Goal: Ask a question

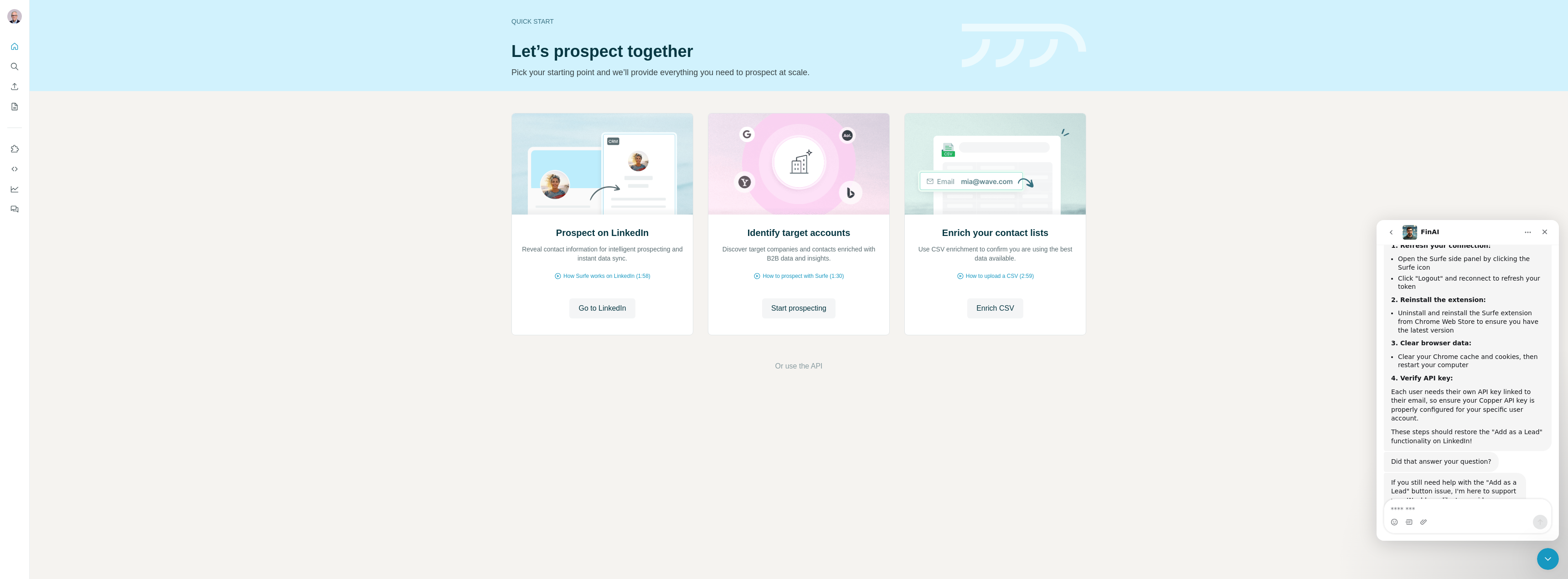
scroll to position [482, 0]
click at [1433, 508] on textarea "Message…" at bounding box center [1468, 507] width 167 height 15
type textarea "**********"
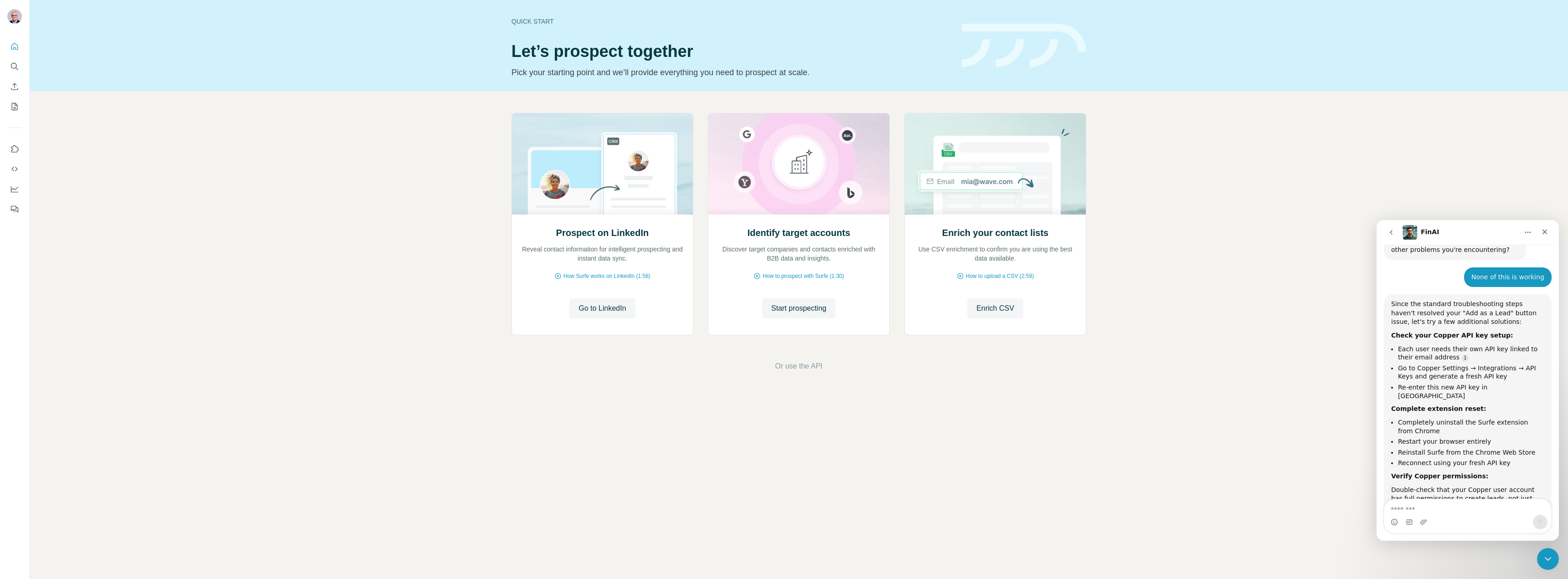
scroll to position [757, 0]
drag, startPoint x: 1404, startPoint y: 305, endPoint x: 1407, endPoint y: 309, distance: 5.0
click at [1407, 344] on li "Each user needs their own API key linked to their email address" at bounding box center [1471, 352] width 146 height 17
click at [1407, 362] on li "Go to Copper Settings → Integrations → API Keys and generate a fresh API key" at bounding box center [1471, 371] width 146 height 17
drag, startPoint x: 1405, startPoint y: 340, endPoint x: 1496, endPoint y: 342, distance: 91.0
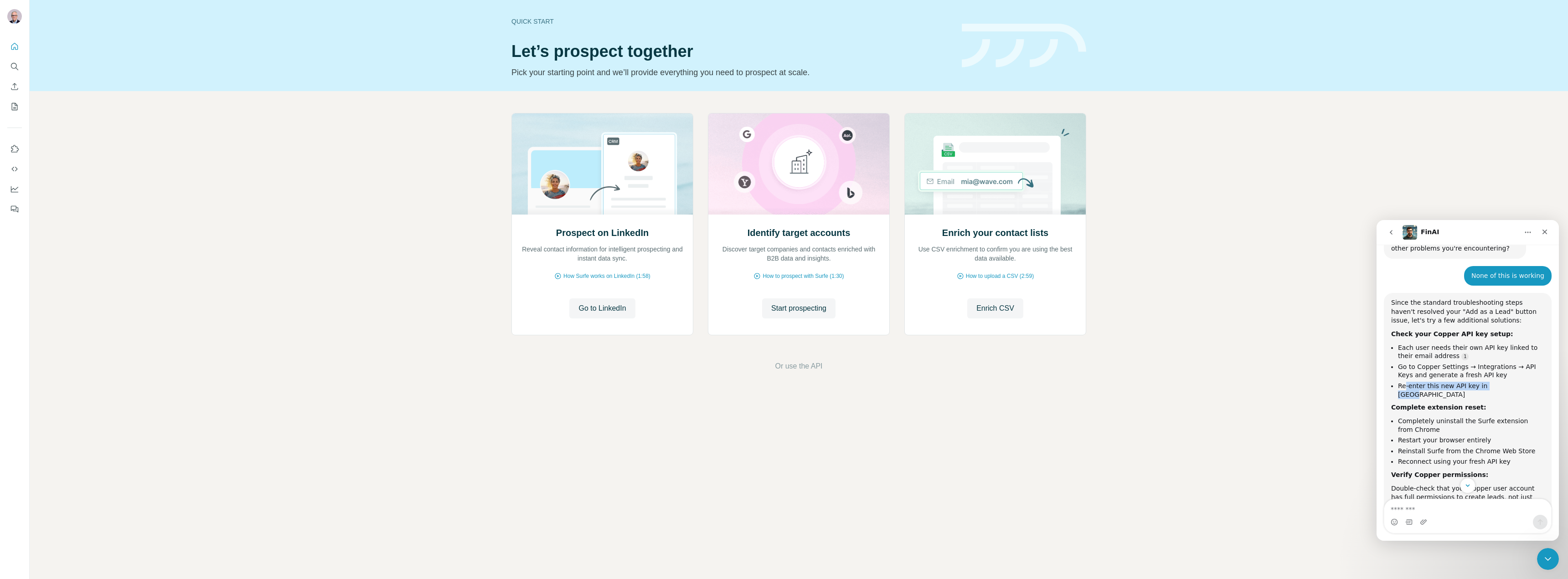
click at [1496, 382] on li "Re-enter this new API key in [GEOGRAPHIC_DATA]" at bounding box center [1471, 390] width 146 height 17
drag, startPoint x: 1409, startPoint y: 369, endPoint x: 1505, endPoint y: 411, distance: 104.8
click at [1505, 417] on ul "Completely uninstall the Surfe extension from Chrome Restart your browser entir…" at bounding box center [1468, 441] width 153 height 49
click at [1505, 457] on li "Reconnect using your fresh API key" at bounding box center [1471, 462] width 146 height 9
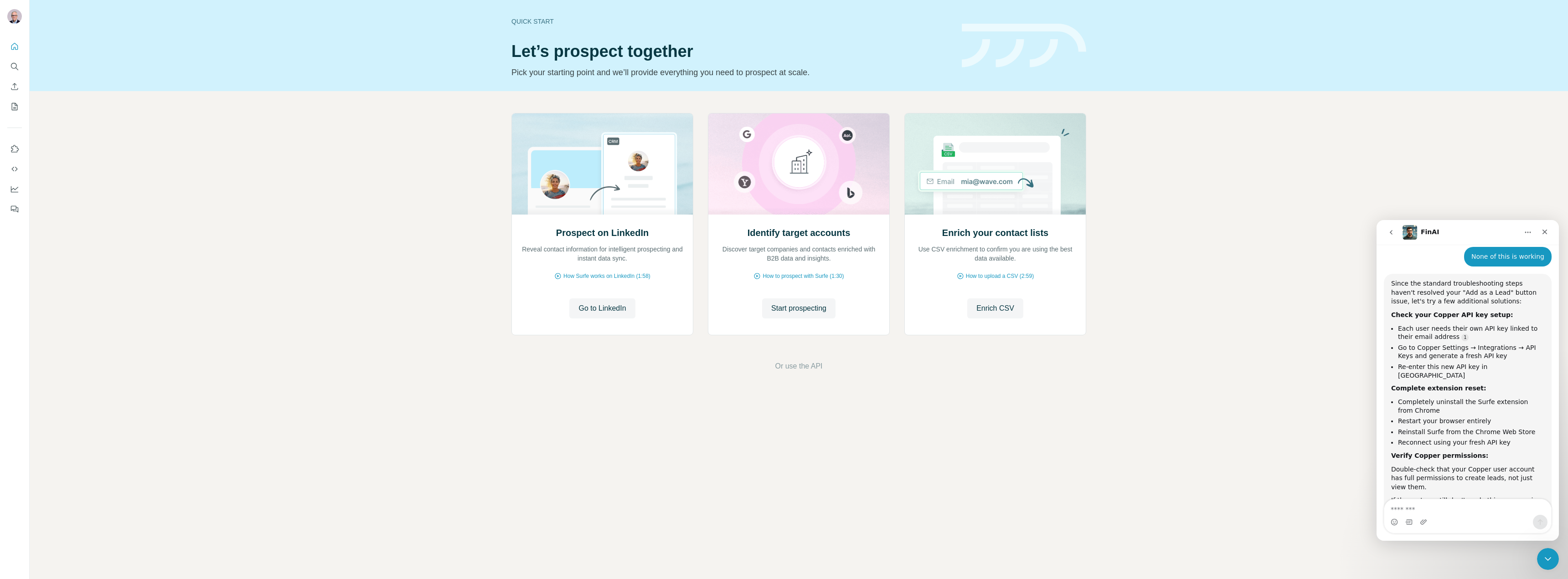
scroll to position [785, 0]
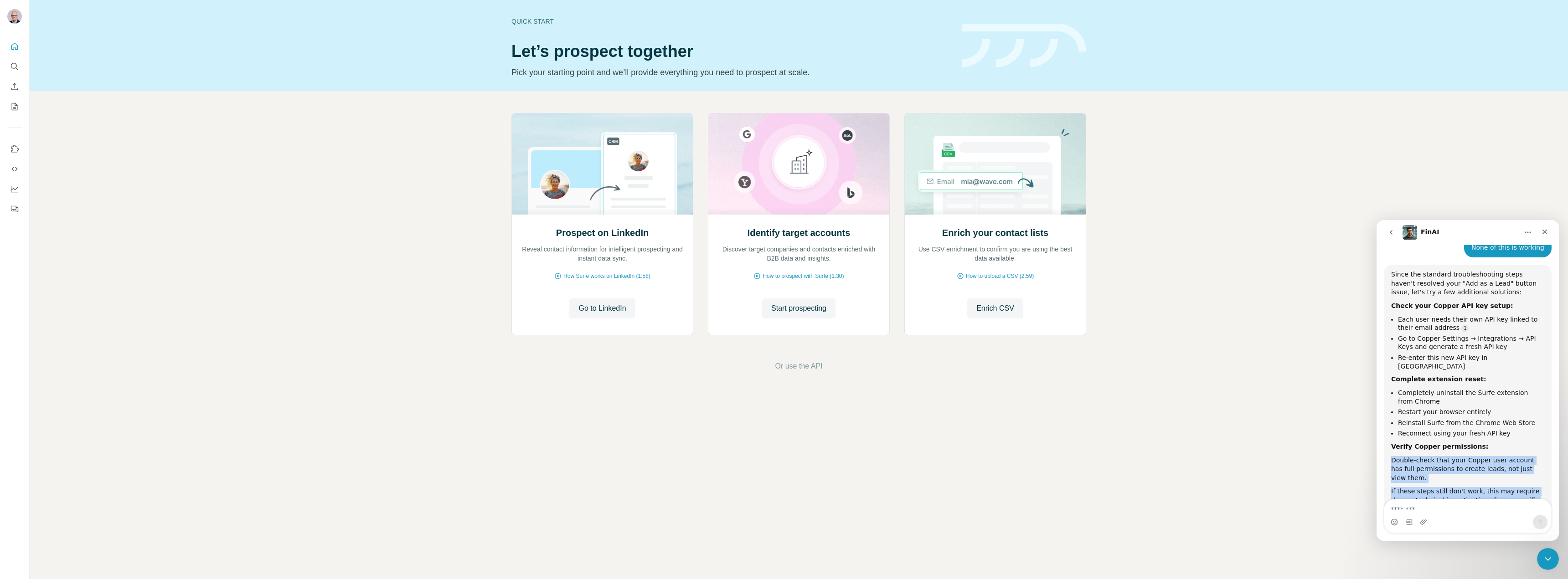
drag, startPoint x: 1392, startPoint y: 411, endPoint x: 1493, endPoint y: 447, distance: 107.2
click at [1493, 447] on div "Since the standard troubleshooting steps haven't resolved your "Add as a Lead" …" at bounding box center [1468, 392] width 153 height 244
click at [1493, 487] on div "If these steps still don't work, this may require deeper technical investigatio…" at bounding box center [1468, 501] width 153 height 27
click at [1471, 487] on div "If these steps still don't work, this may require deeper technical investigatio…" at bounding box center [1468, 501] width 153 height 27
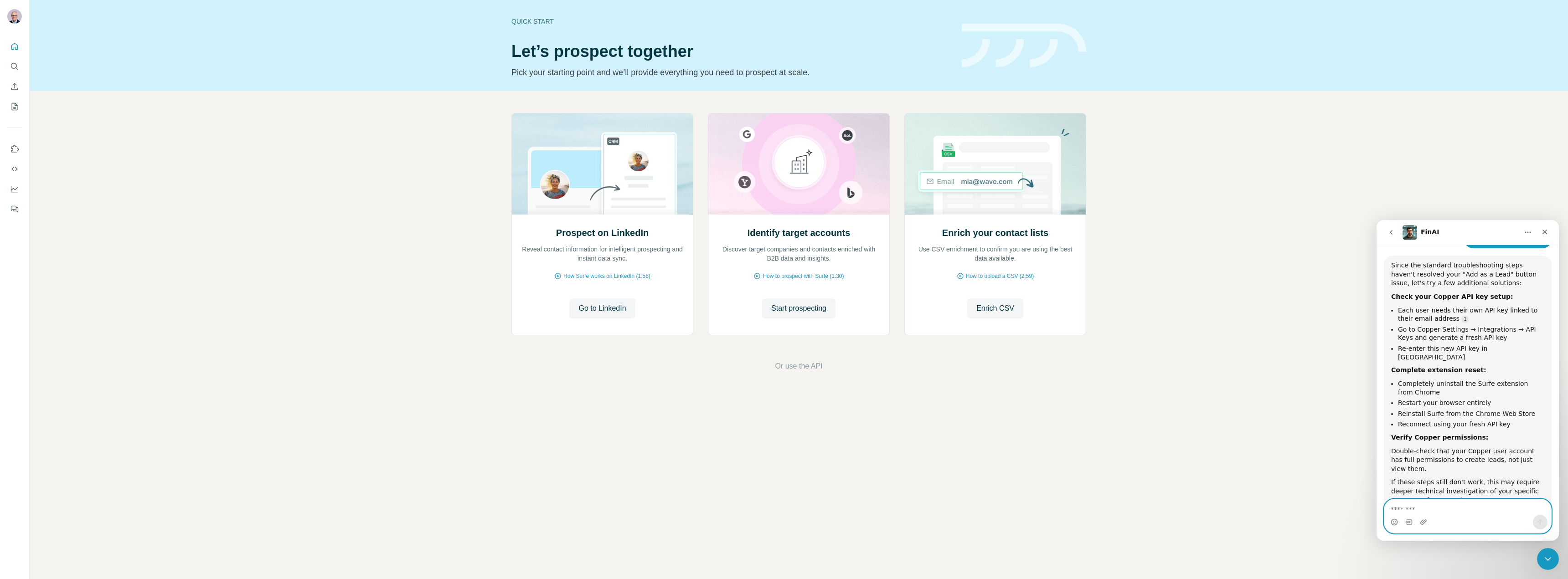
click at [1439, 507] on textarea "Message…" at bounding box center [1468, 507] width 167 height 15
type textarea "**********"
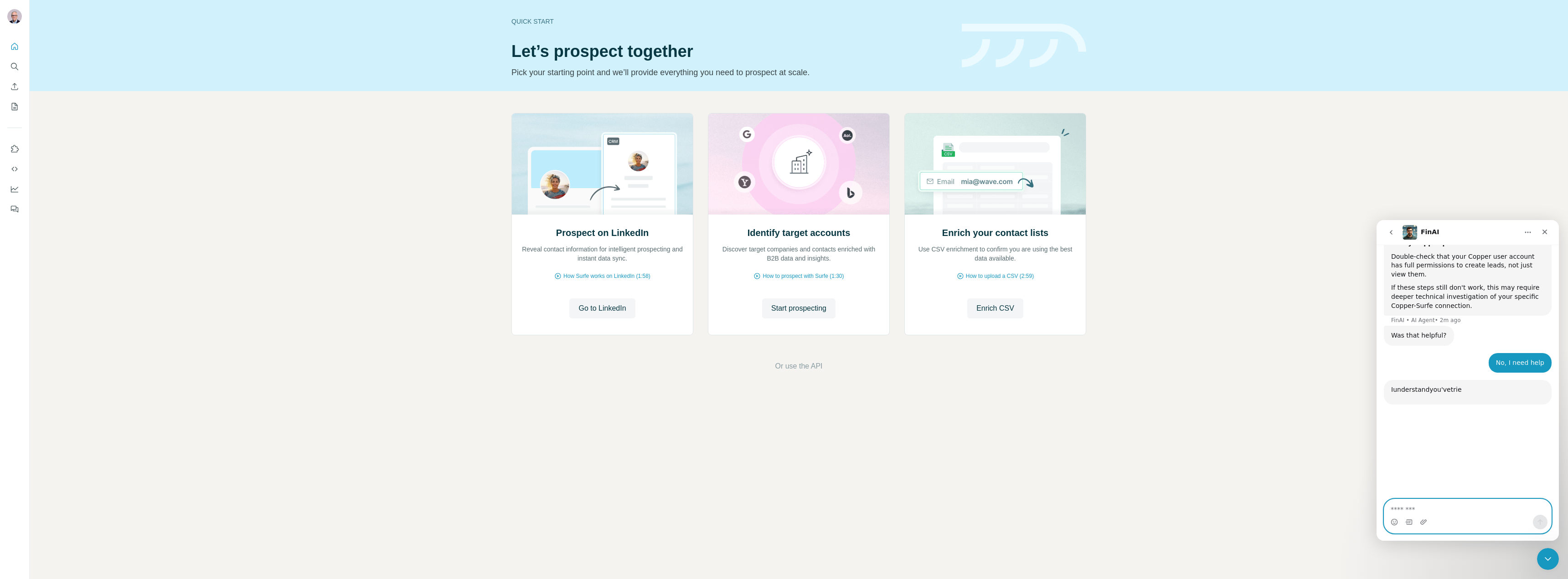
scroll to position [1039, 0]
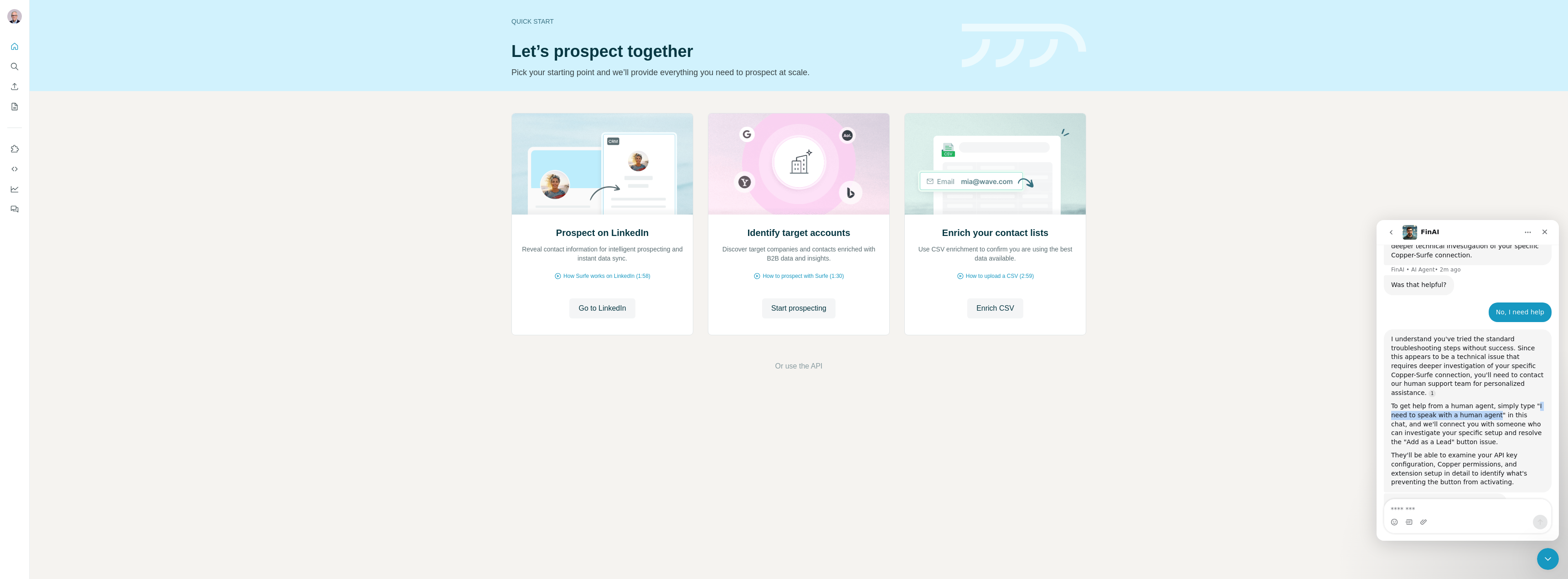
drag, startPoint x: 1522, startPoint y: 336, endPoint x: 1472, endPoint y: 345, distance: 50.8
click at [1472, 401] on div "To get help from a human agent, simply type "I need to speak with a human agent…" at bounding box center [1468, 423] width 153 height 44
copy div "I need to speak with a human agent"
click at [1422, 508] on textarea "Message…" at bounding box center [1468, 507] width 167 height 15
paste textarea "**********"
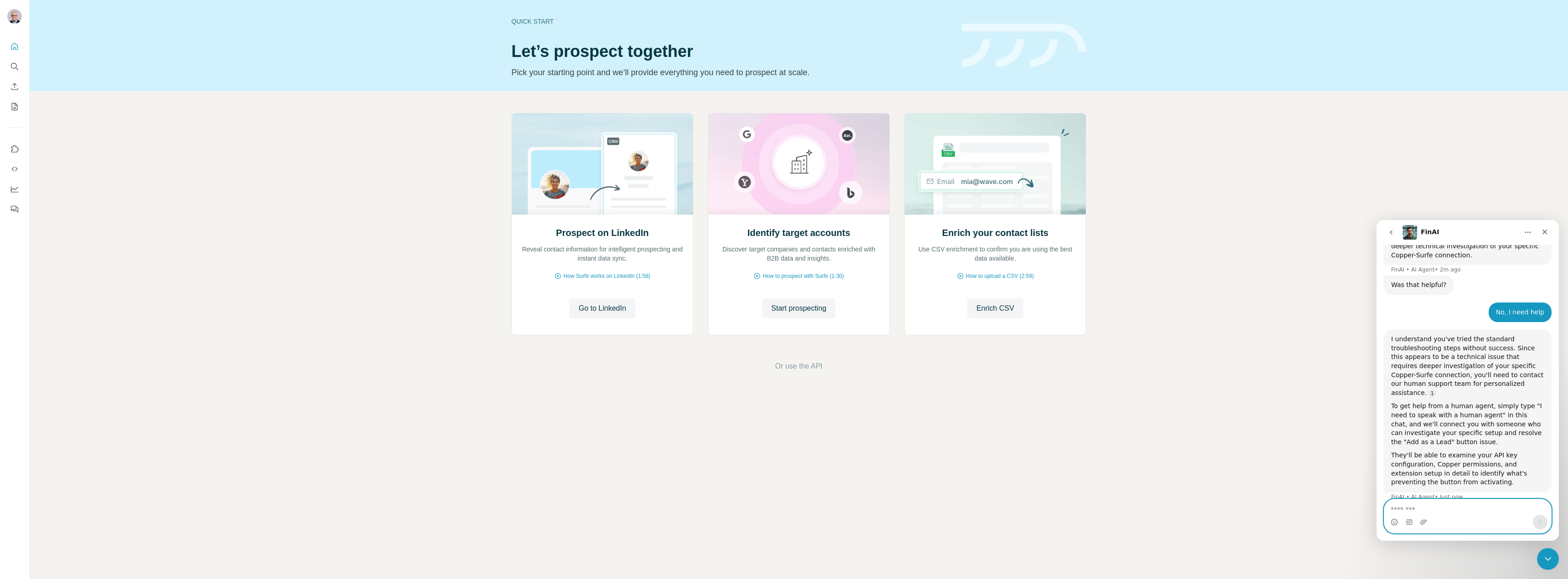
type textarea "**********"
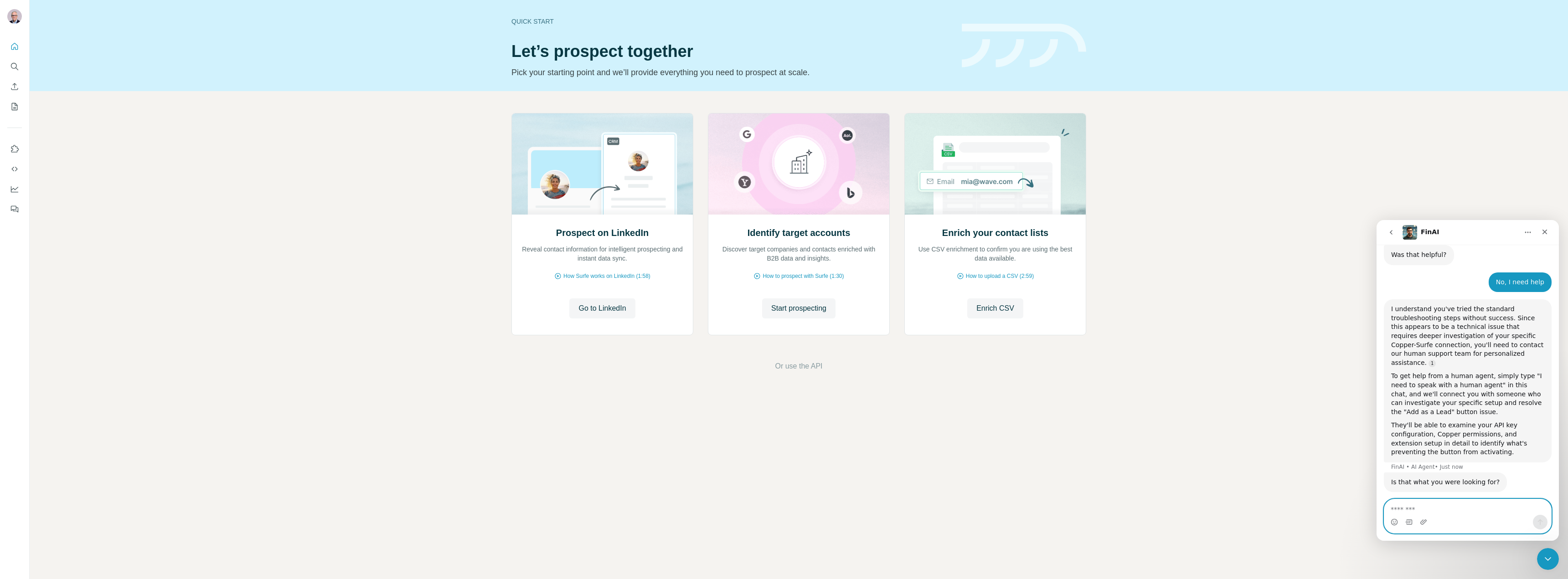
scroll to position [1103, 0]
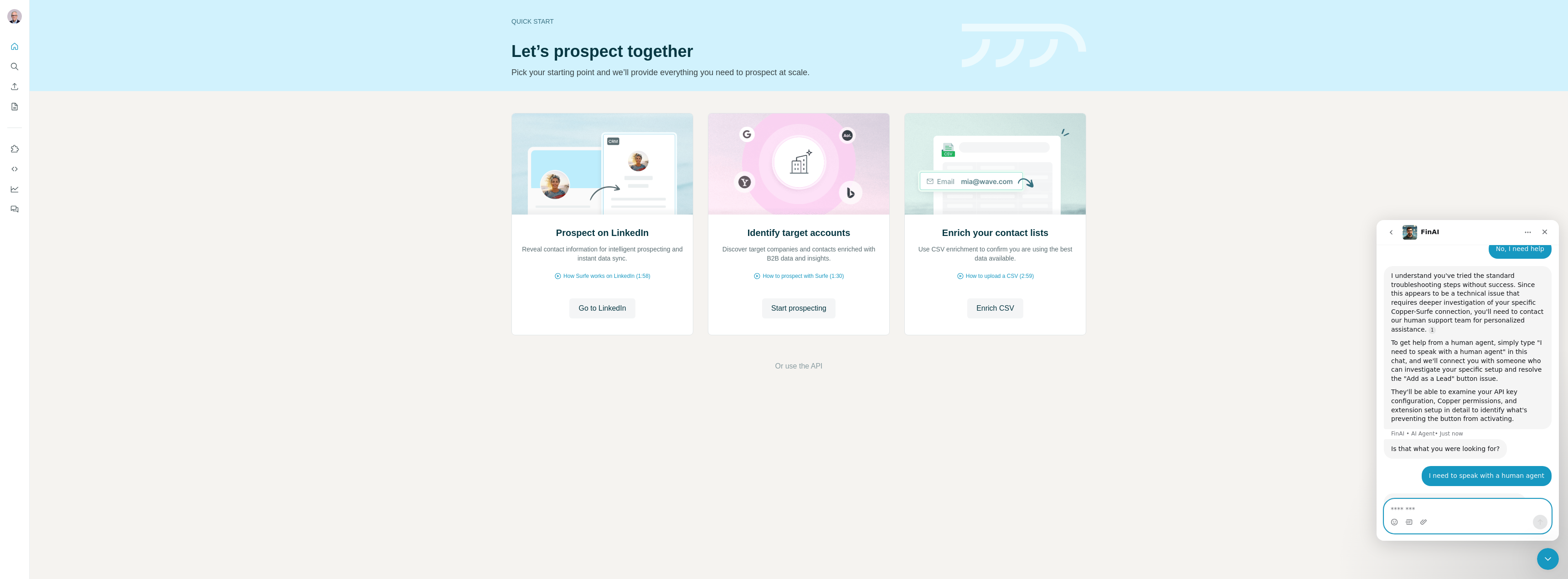
click at [1413, 506] on textarea "Message…" at bounding box center [1468, 507] width 167 height 15
type textarea "**********"
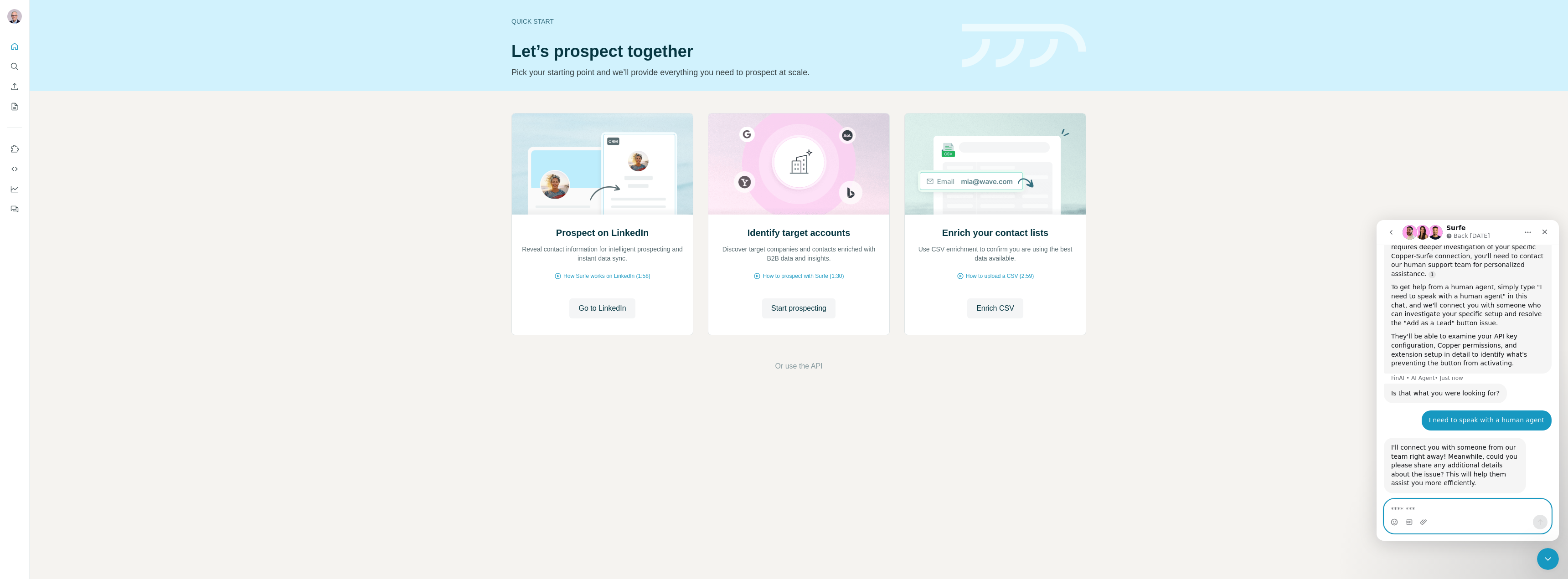
scroll to position [1191, 0]
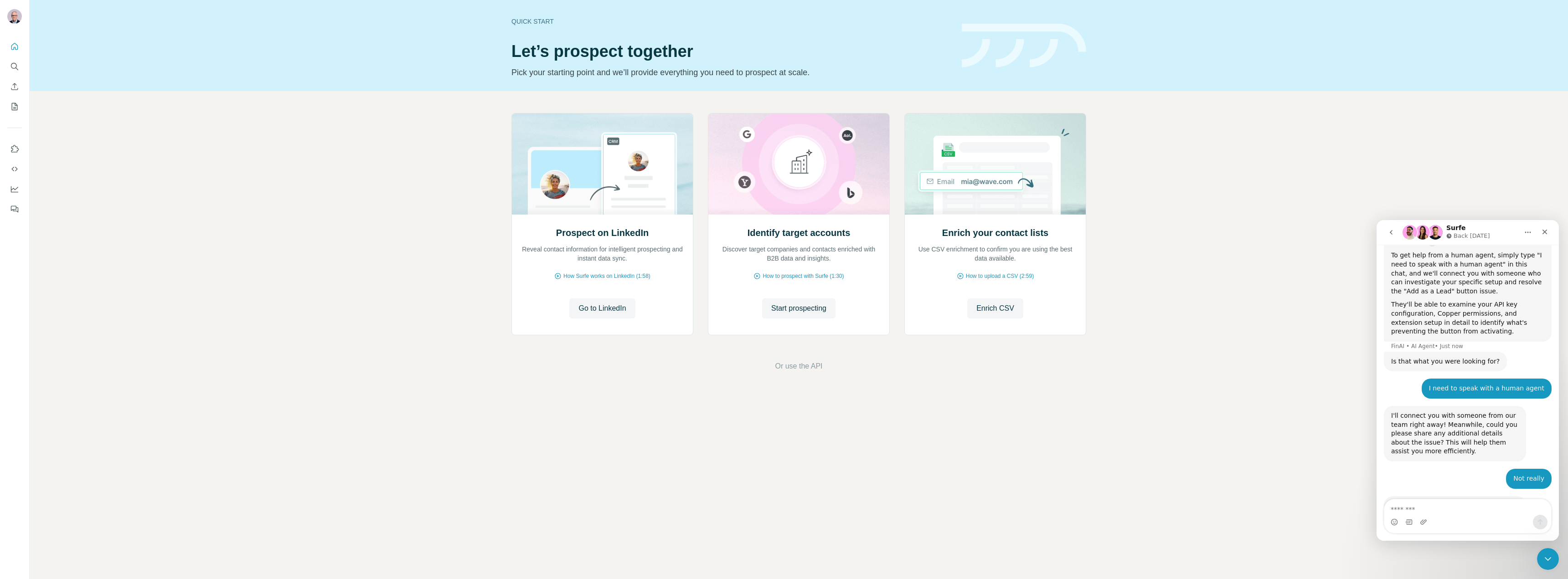
click at [1466, 231] on p "Back [DATE]" at bounding box center [1472, 235] width 37 height 9
click at [1453, 229] on h1 "Surfe" at bounding box center [1456, 227] width 19 height 7
click at [1522, 231] on button "Home" at bounding box center [1528, 232] width 17 height 17
click at [1458, 192] on div "Prospect on LinkedIn Reveal contact information for intelligent prospecting and…" at bounding box center [799, 242] width 1538 height 302
